Goal: Task Accomplishment & Management: Complete application form

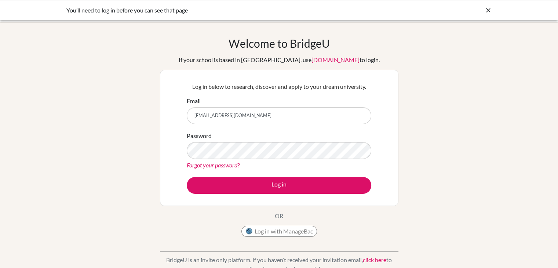
click at [438, 142] on div "Welcome to BridgeU If your school is based in China, use app.bridge-u.com.cn to…" at bounding box center [279, 157] width 558 height 240
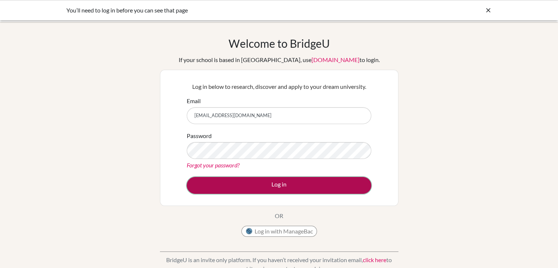
click at [276, 185] on button "Log in" at bounding box center [279, 185] width 185 height 17
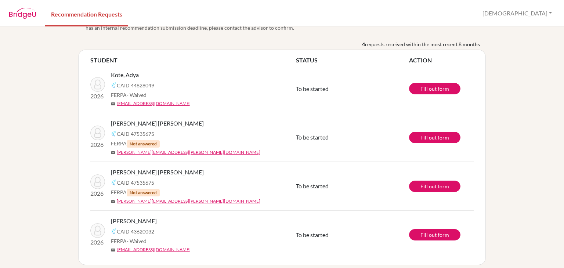
scroll to position [24, 0]
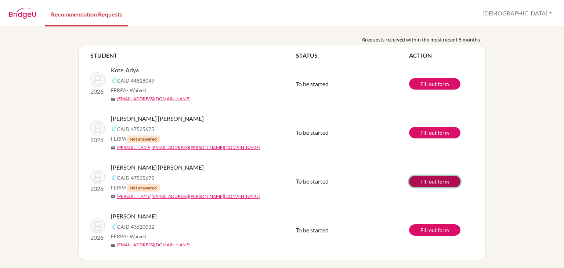
click at [427, 183] on link "Fill out form" at bounding box center [434, 181] width 51 height 11
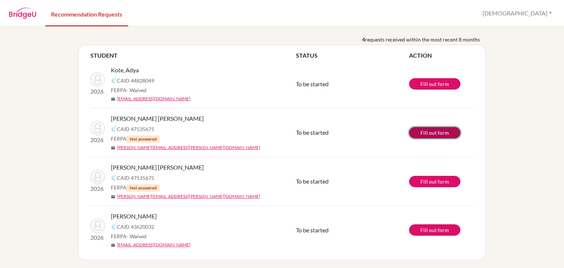
click at [434, 130] on link "Fill out form" at bounding box center [434, 132] width 51 height 11
click at [439, 134] on link "Fill out form" at bounding box center [434, 132] width 51 height 11
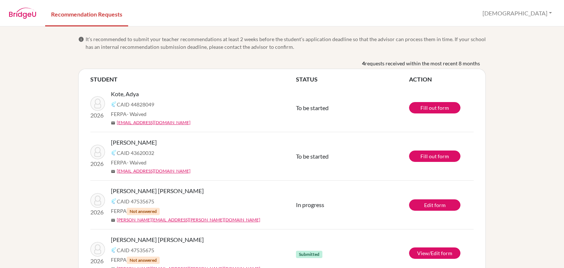
scroll to position [24, 0]
